Goal: Task Accomplishment & Management: Use online tool/utility

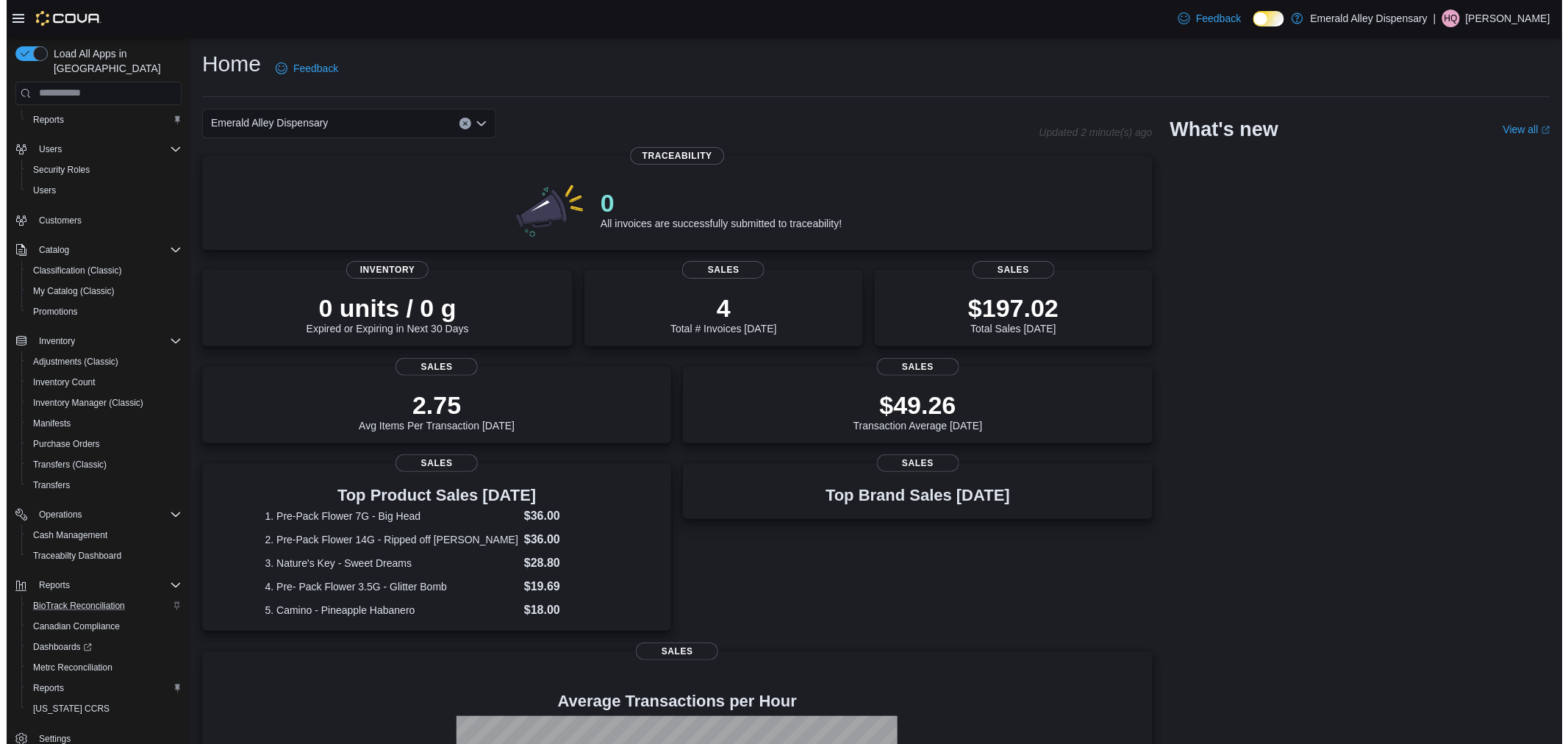
scroll to position [40, 0]
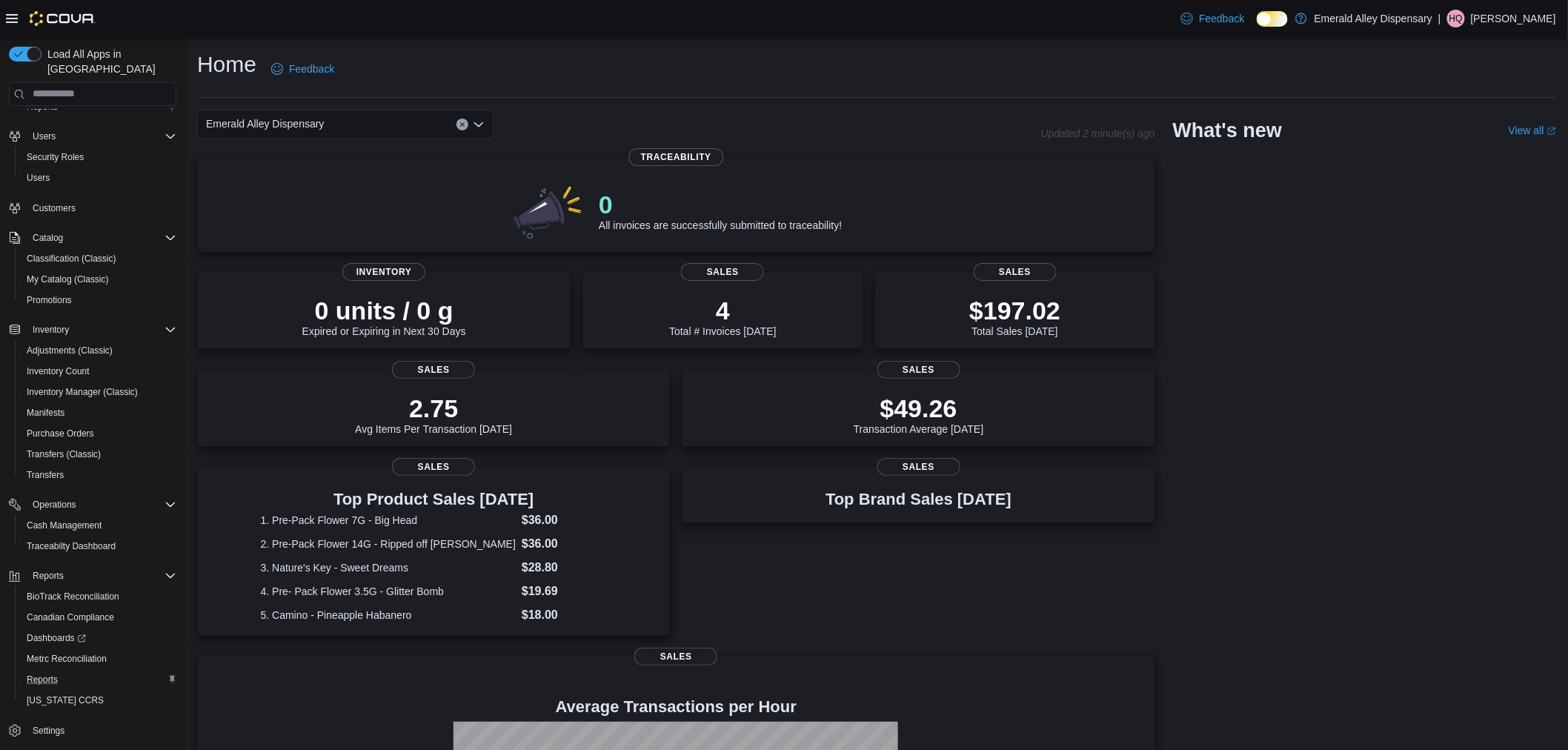
click at [74, 671] on div "Reports" at bounding box center [98, 679] width 156 height 18
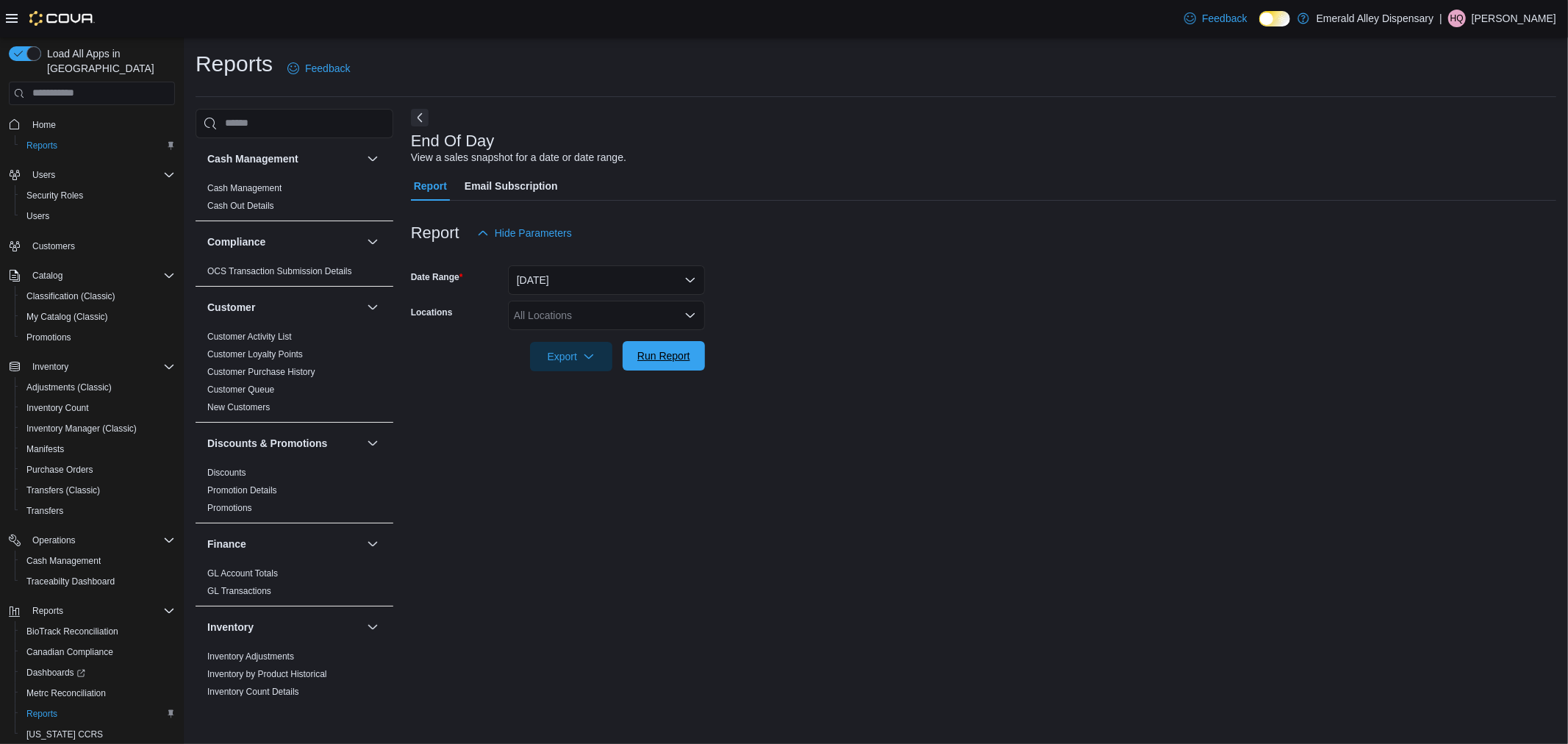
click at [656, 354] on span "Run Report" at bounding box center [663, 355] width 53 height 15
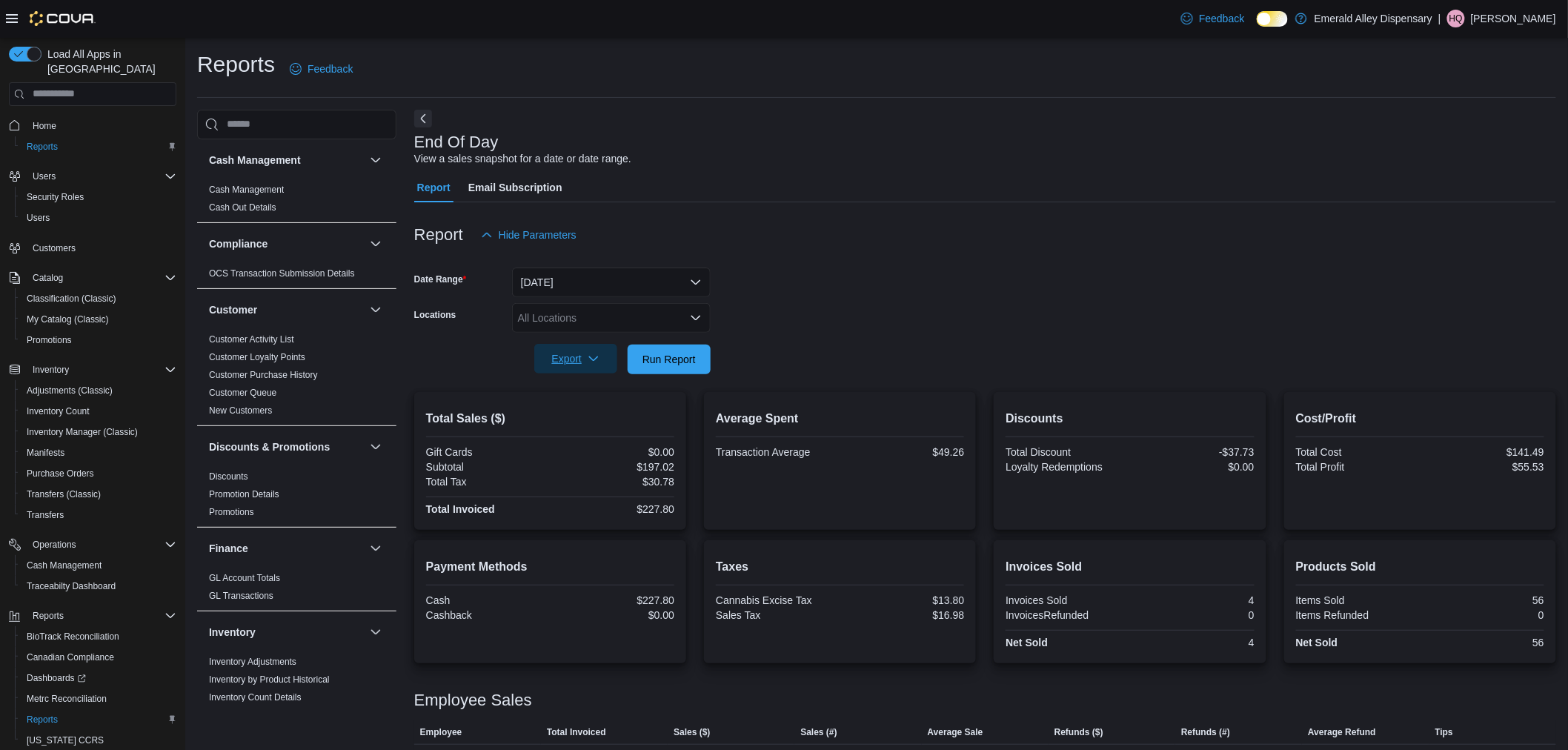
click at [586, 358] on span "Export" at bounding box center [575, 359] width 65 height 30
click at [603, 427] on button "Export to Pdf" at bounding box center [577, 418] width 84 height 30
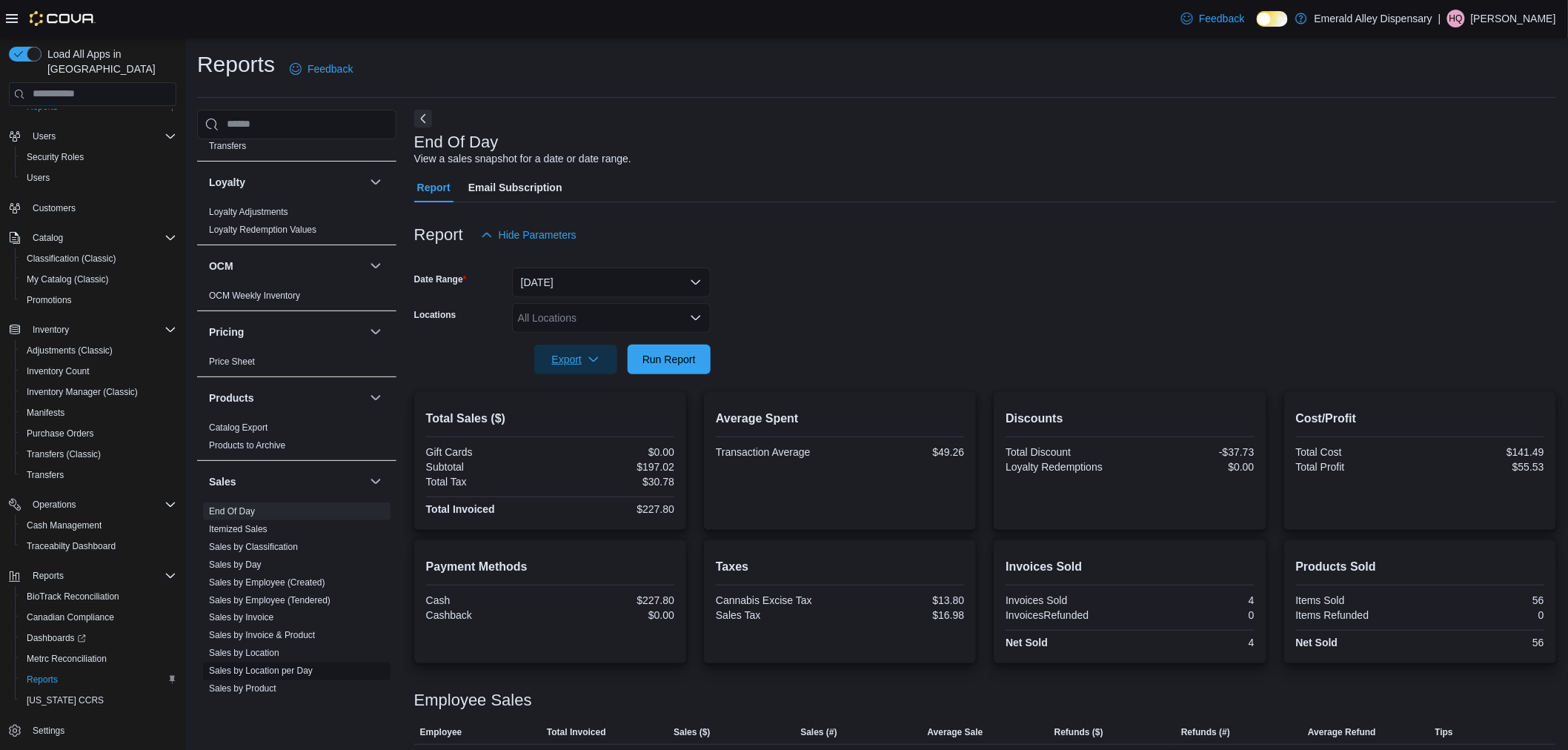
scroll to position [741, 0]
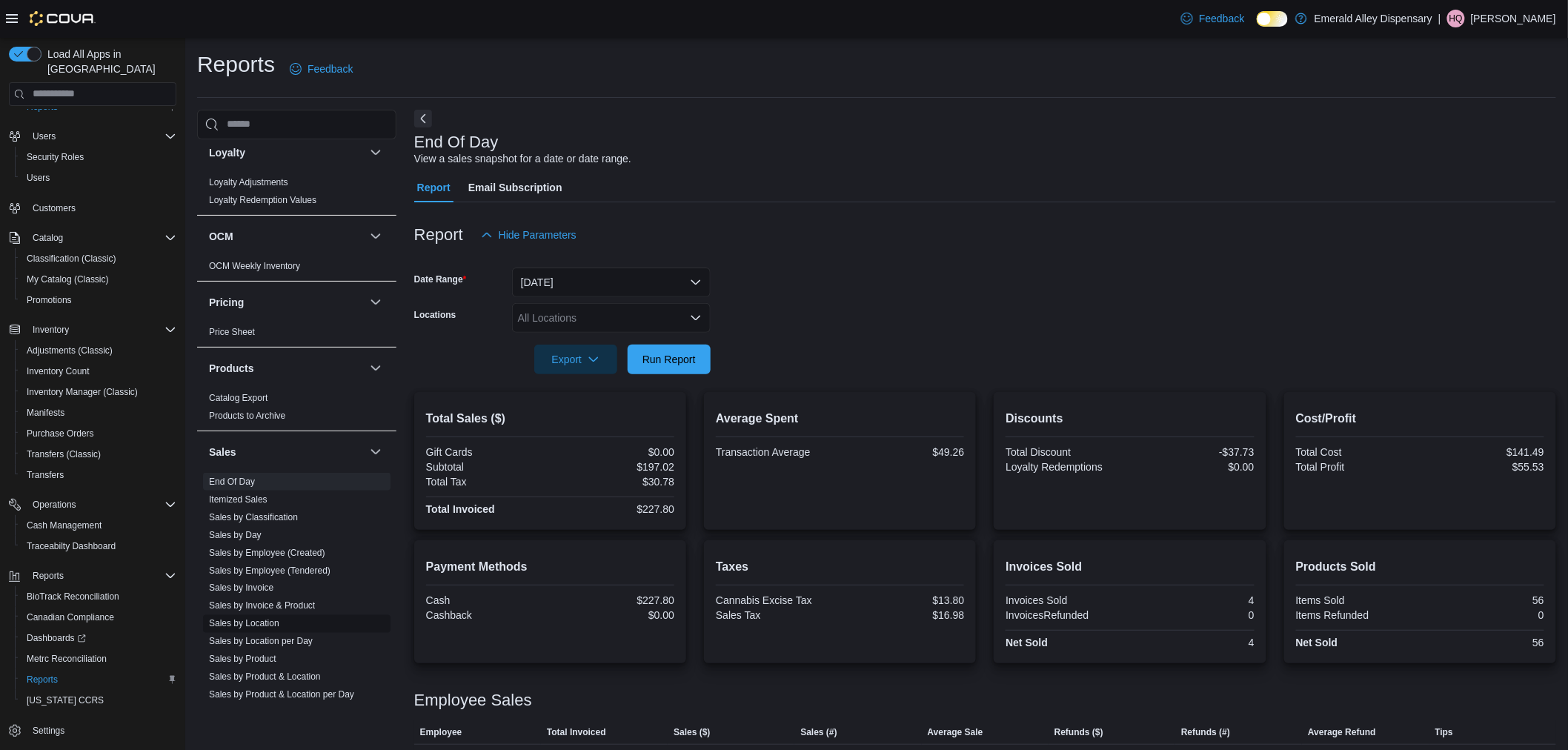
click at [272, 621] on link "Sales by Location" at bounding box center [244, 623] width 70 height 10
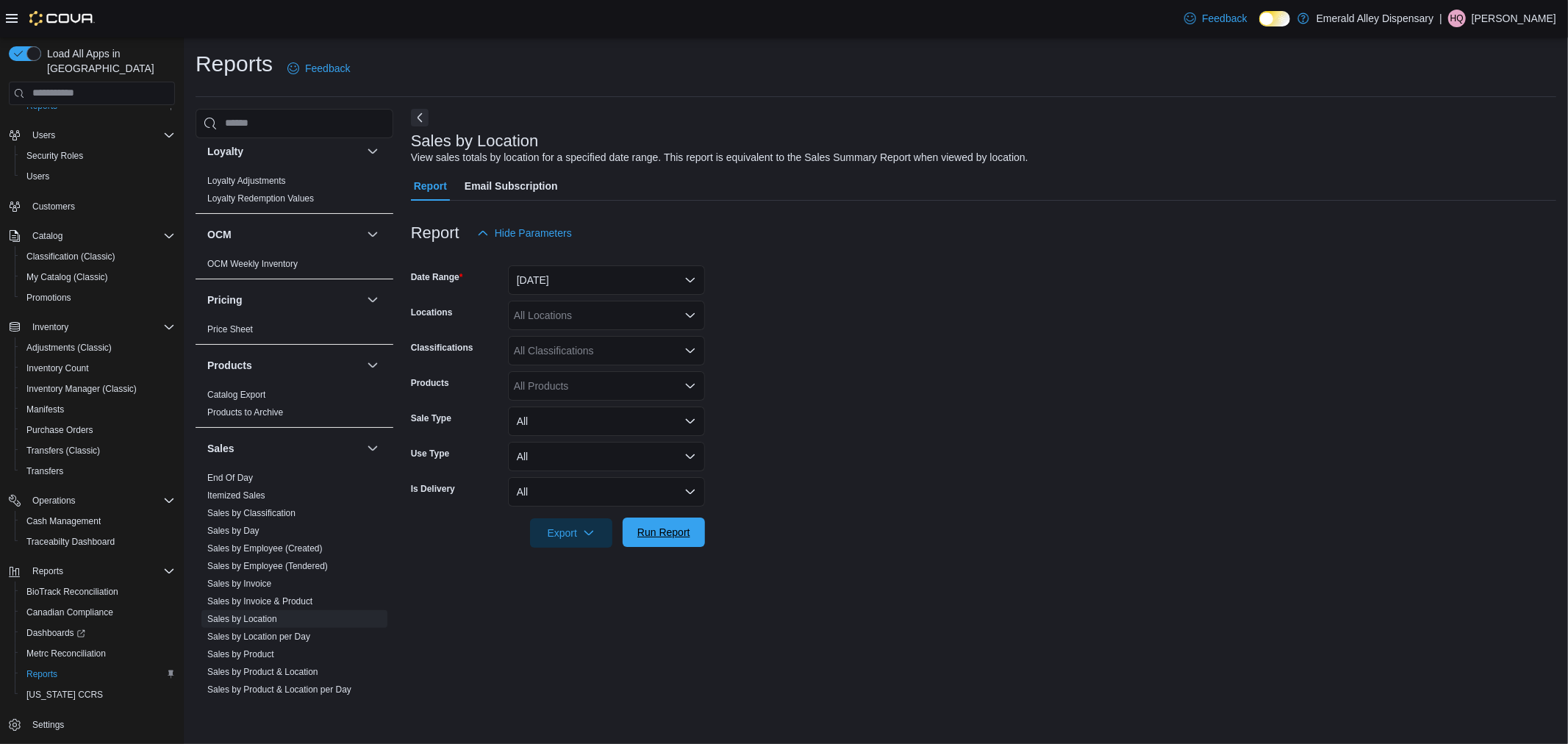
click at [672, 529] on span "Run Report" at bounding box center [663, 532] width 53 height 15
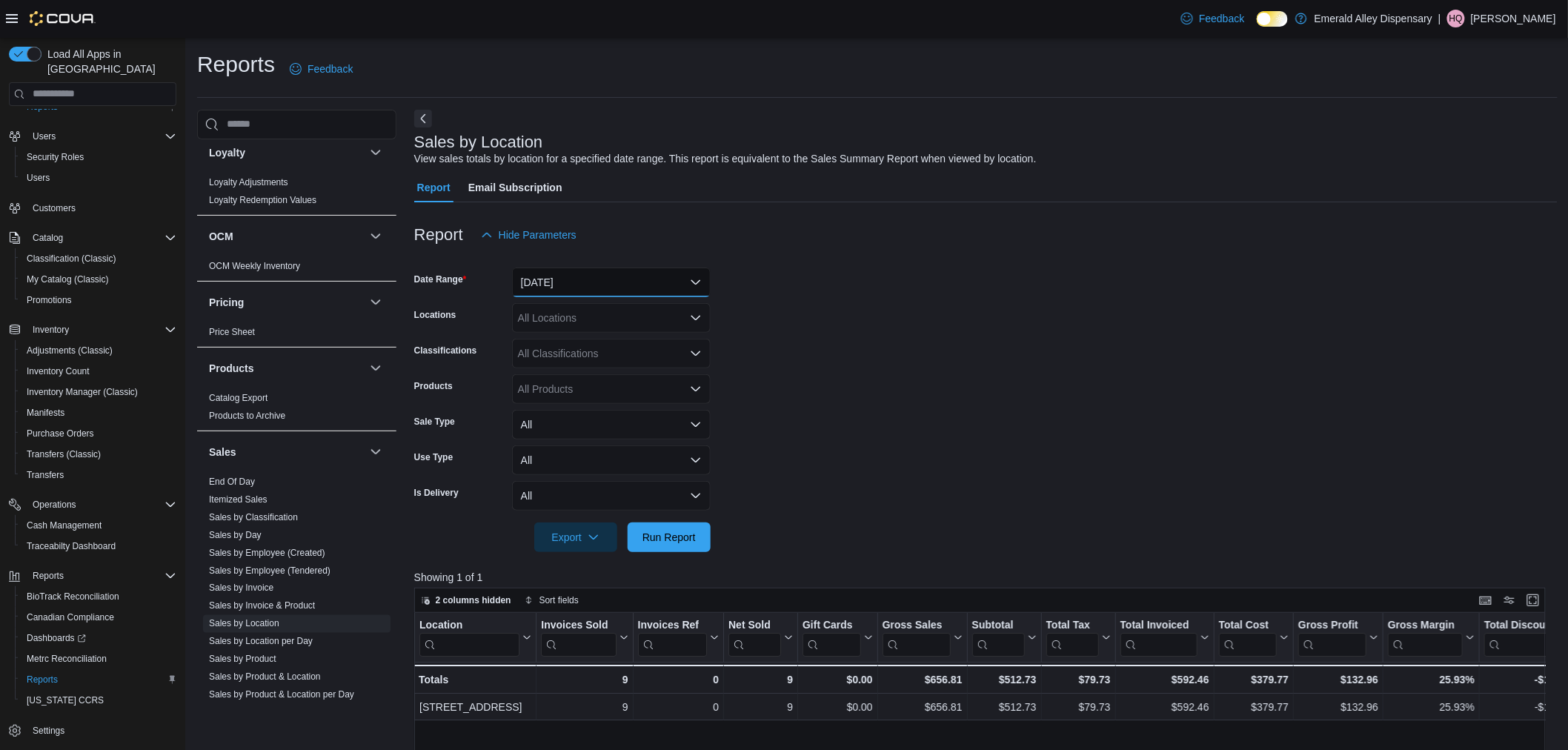
click at [640, 283] on button "[DATE]" at bounding box center [611, 283] width 198 height 30
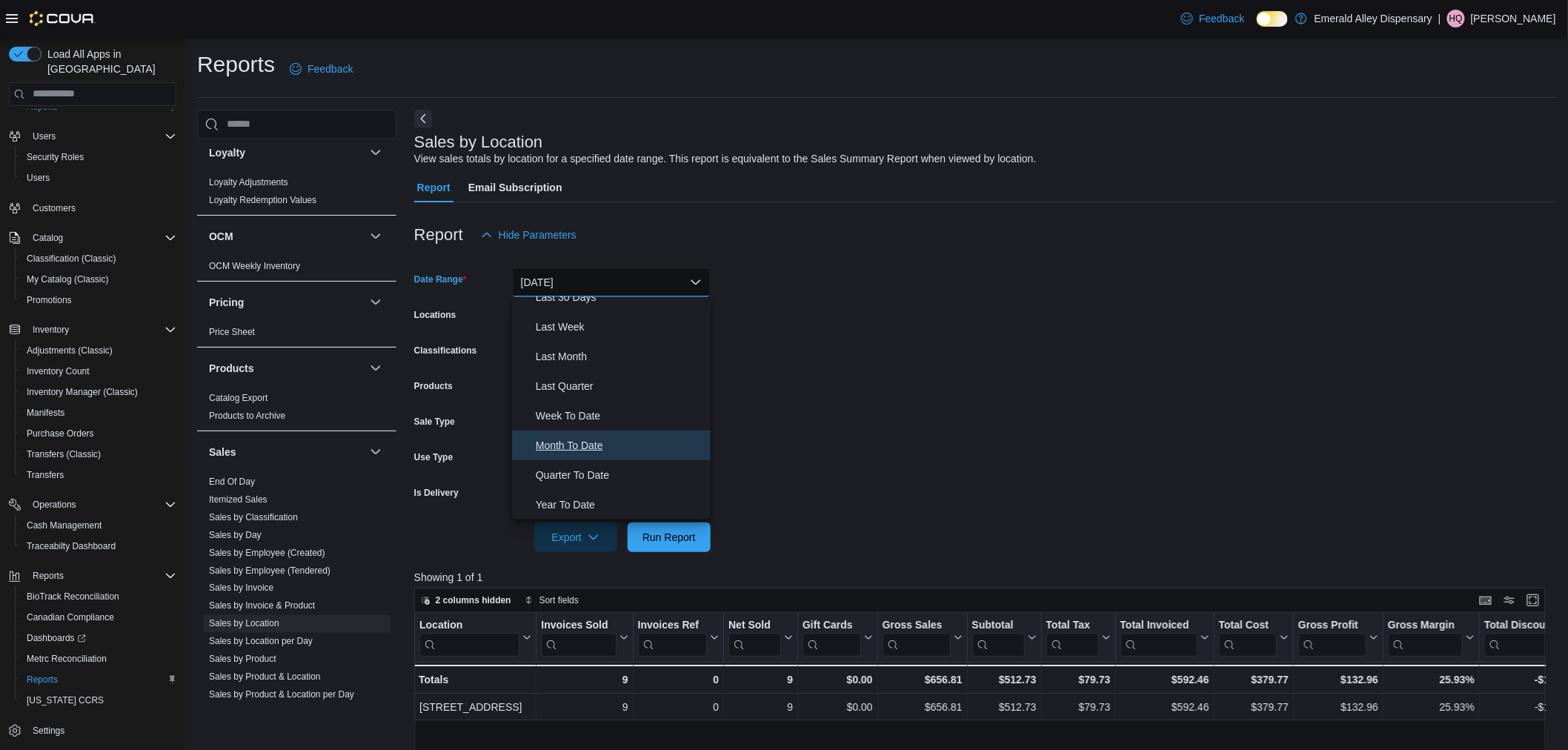
click at [606, 454] on button "Month To Date" at bounding box center [611, 445] width 198 height 30
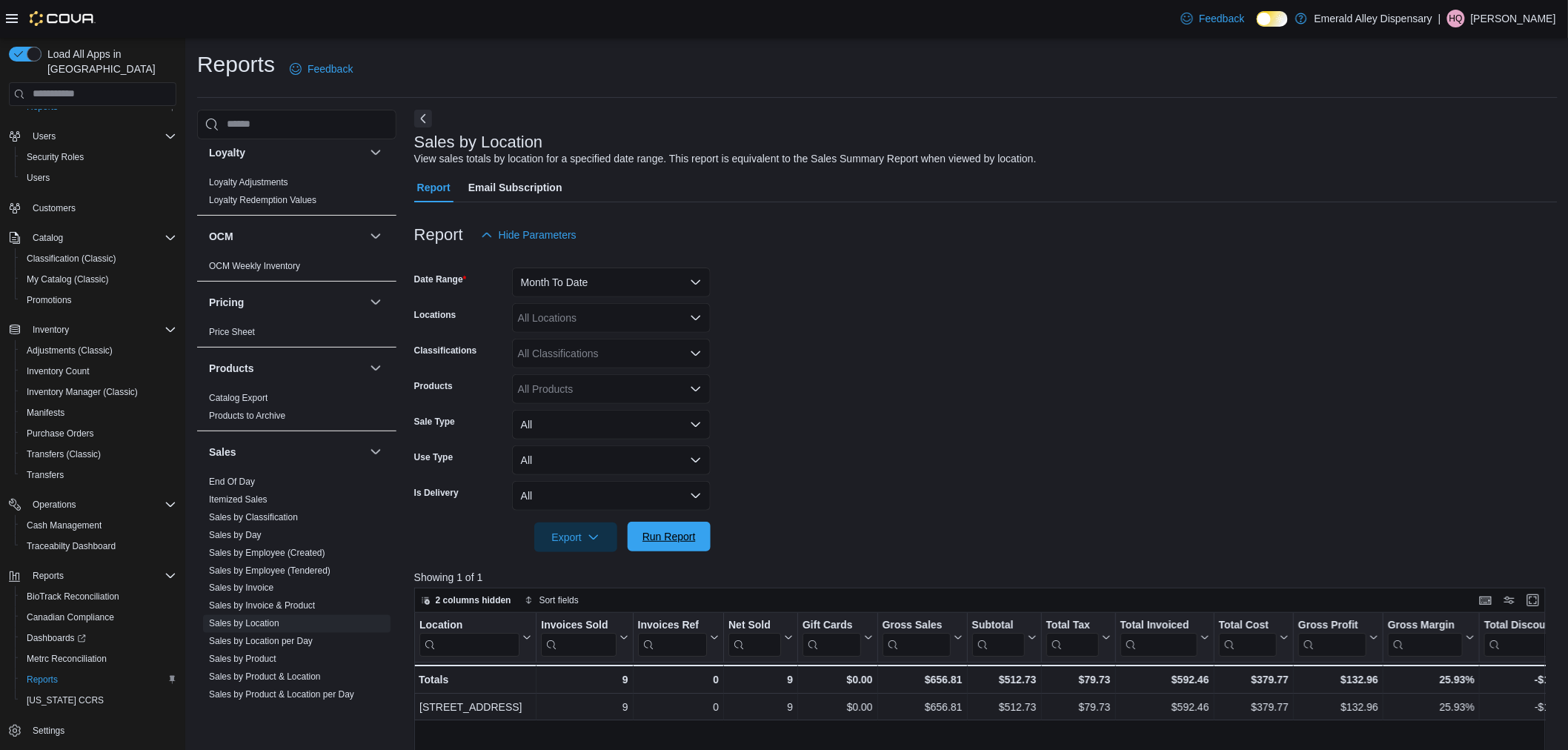
click at [663, 540] on span "Run Report" at bounding box center [669, 536] width 53 height 15
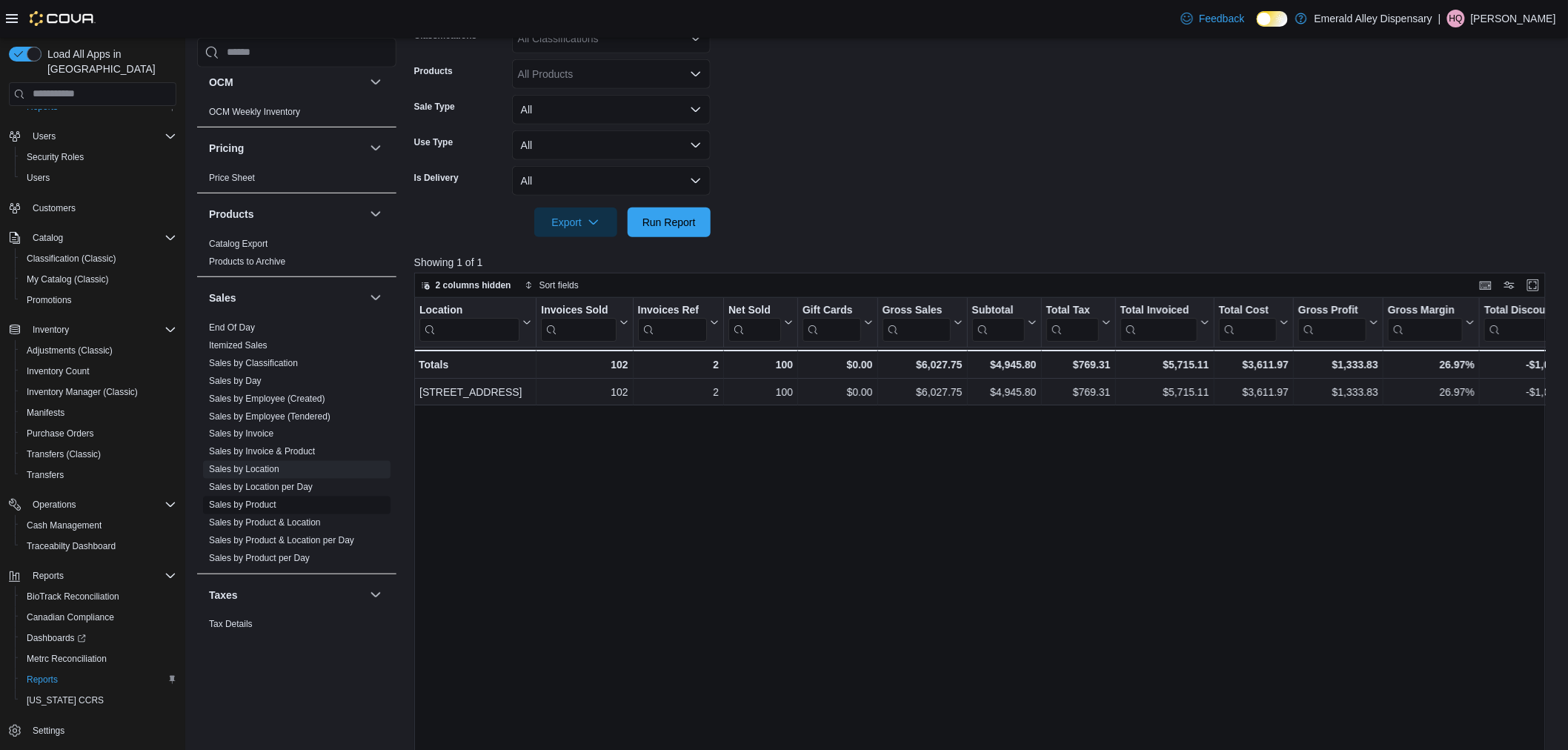
scroll to position [329, 0]
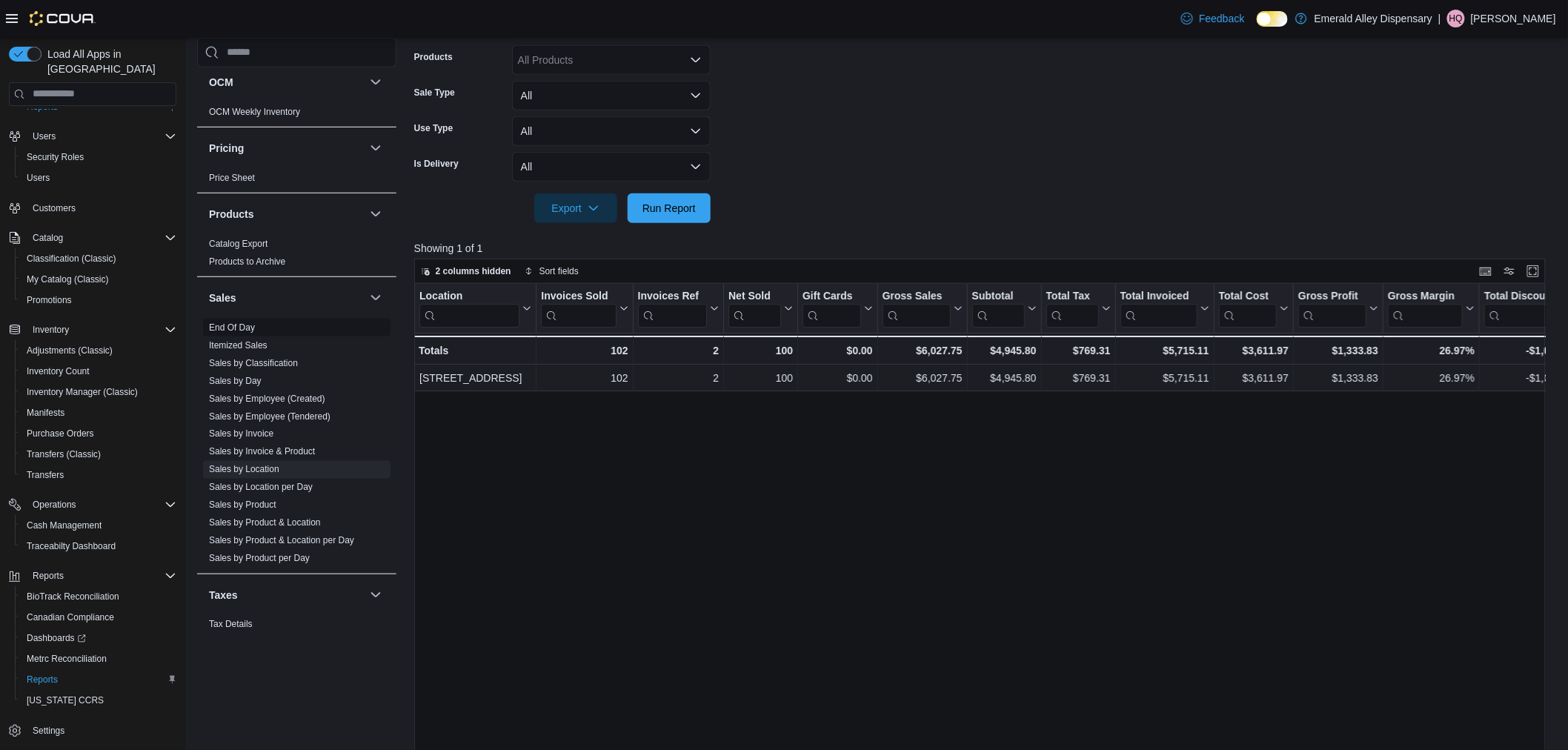
click at [234, 328] on link "End Of Day" at bounding box center [232, 327] width 46 height 10
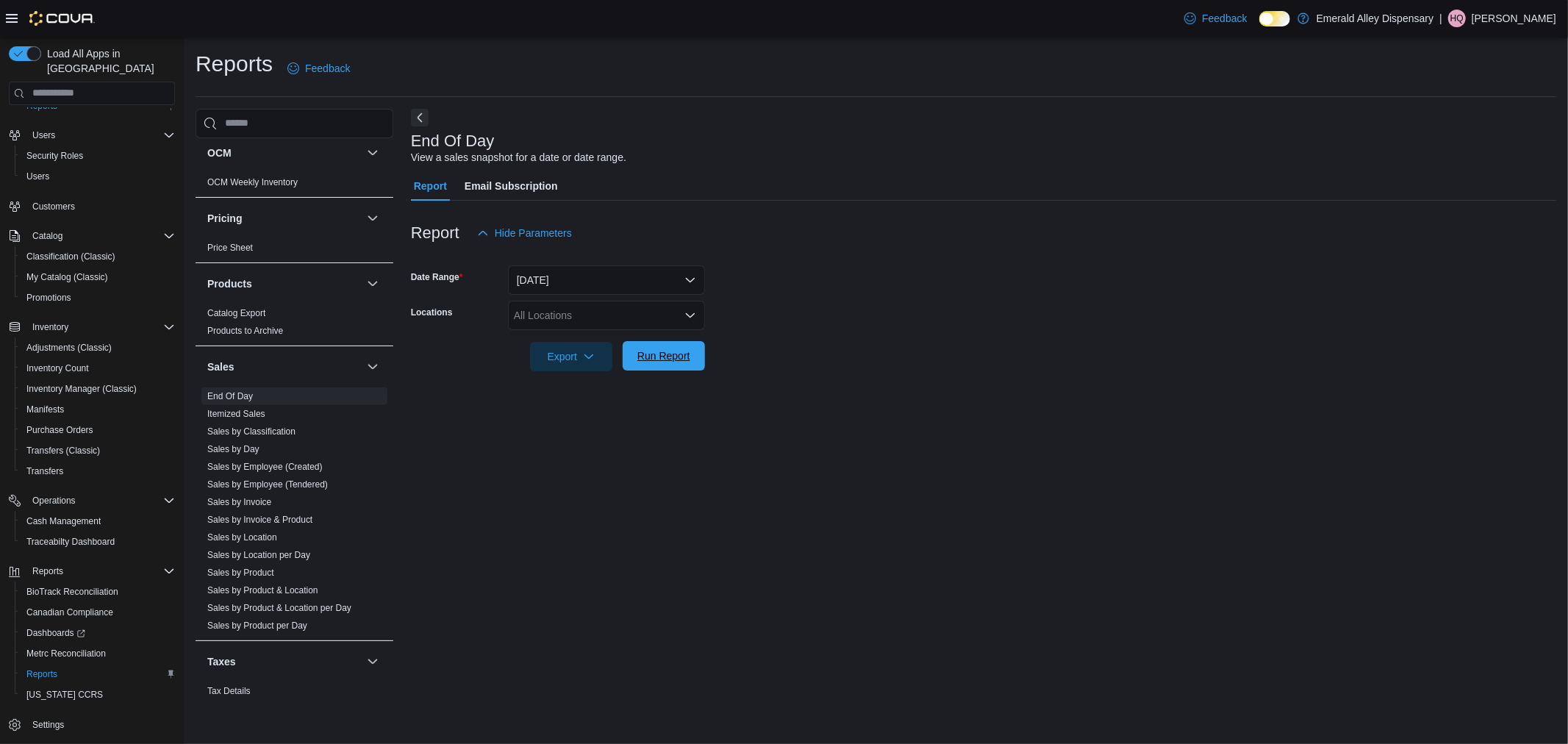
click at [674, 346] on span "Run Report" at bounding box center [663, 356] width 65 height 30
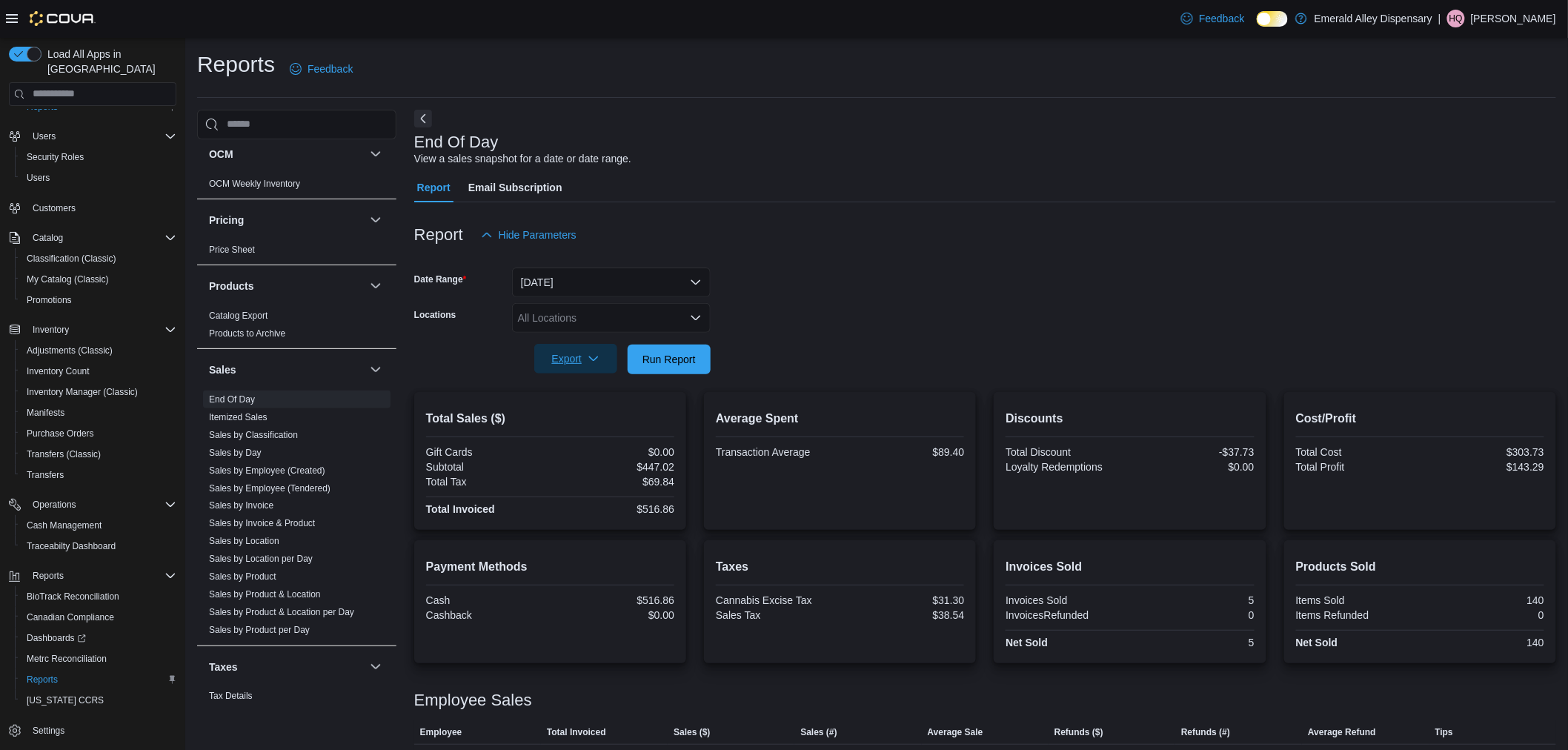
click at [584, 364] on span "Export" at bounding box center [575, 359] width 65 height 30
click at [604, 421] on span "Export to Pdf" at bounding box center [577, 418] width 67 height 12
